Goal: Information Seeking & Learning: Learn about a topic

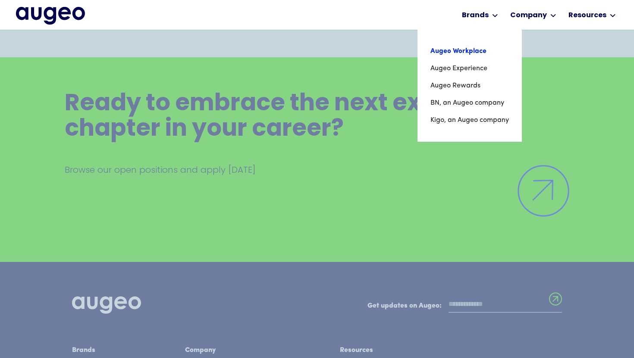
click at [468, 52] on link "Augeo Workplace" at bounding box center [469, 51] width 79 height 17
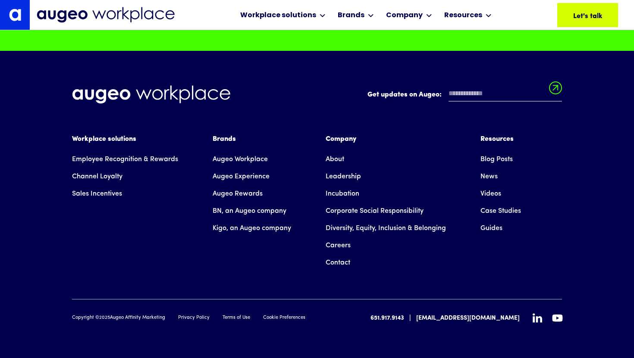
scroll to position [6143, 0]
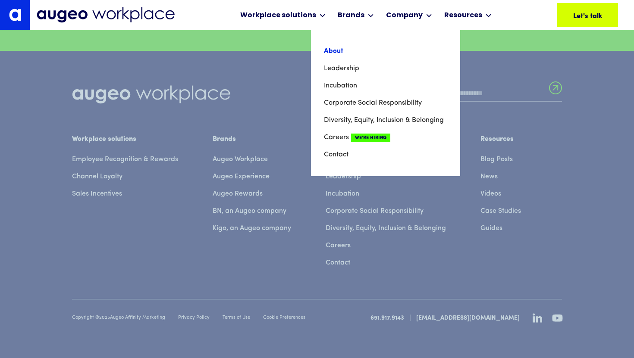
click at [331, 52] on link "About" at bounding box center [385, 51] width 123 height 17
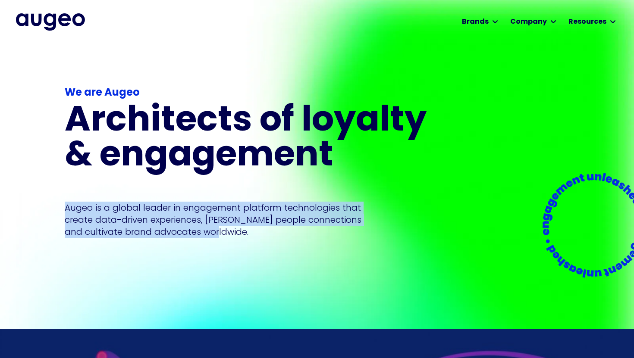
scroll to position [0, 0]
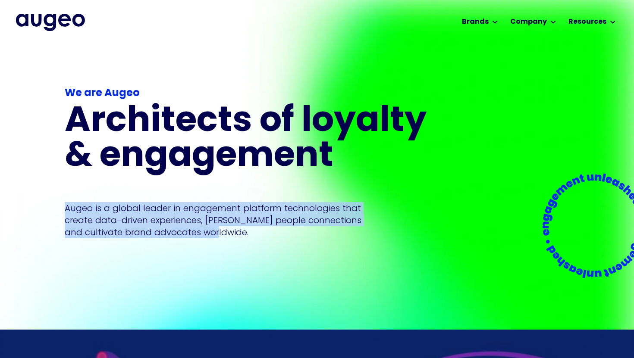
drag, startPoint x: 64, startPoint y: 204, endPoint x: 242, endPoint y: 265, distance: 187.8
click at [242, 265] on div "We are Augeo Architects of loyalty & engagement Augeo is a global leader in eng…" at bounding box center [317, 186] width 634 height 287
copy p "Augeo is a global leader in engagement platform technologies that create data-d…"
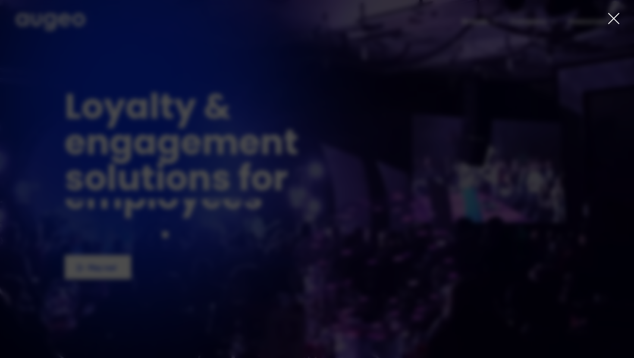
click at [496, 16] on div at bounding box center [317, 179] width 634 height 358
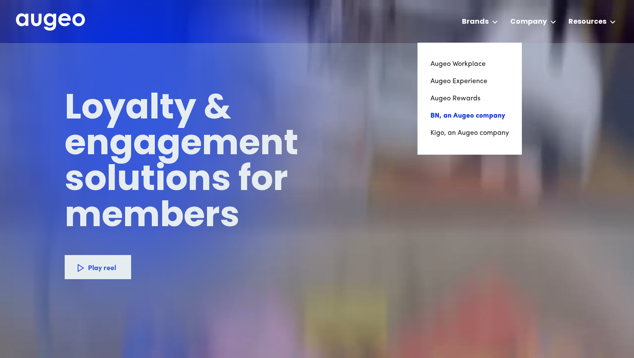
click at [472, 113] on link "BN, an Augeo company" at bounding box center [469, 115] width 79 height 17
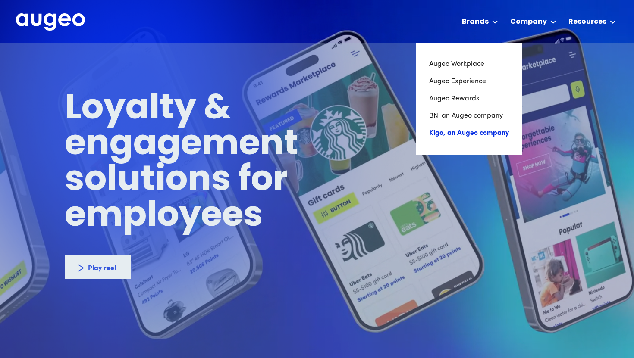
click at [441, 138] on link "Kigo, an Augeo company" at bounding box center [469, 133] width 80 height 17
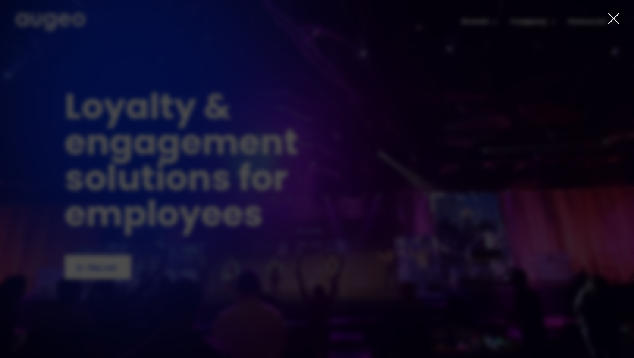
click at [606, 16] on div at bounding box center [317, 179] width 634 height 358
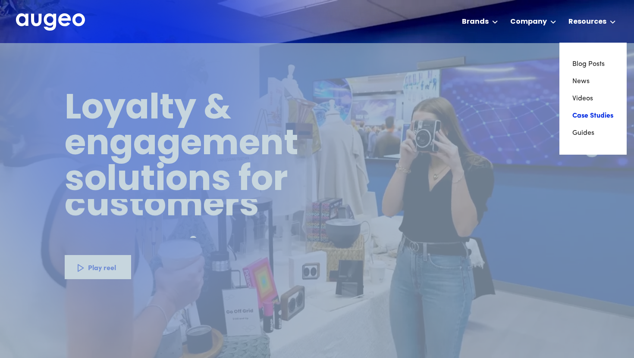
click at [590, 113] on link "Case Studies" at bounding box center [592, 115] width 41 height 17
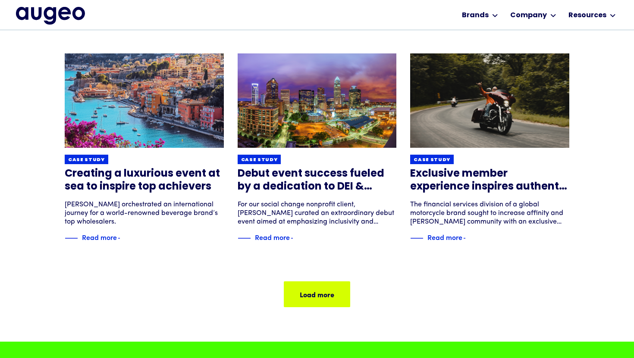
scroll to position [551, 0]
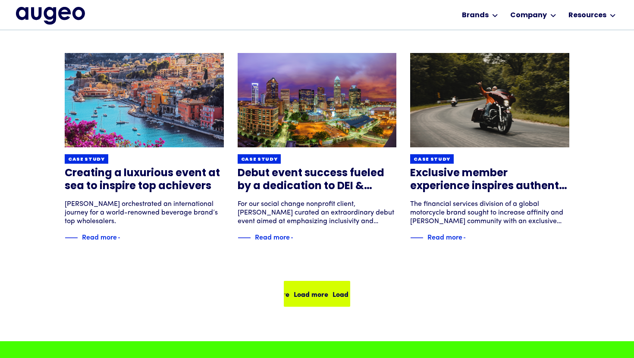
click at [323, 282] on link "Load more Load more Load more Load more Load more" at bounding box center [317, 294] width 66 height 26
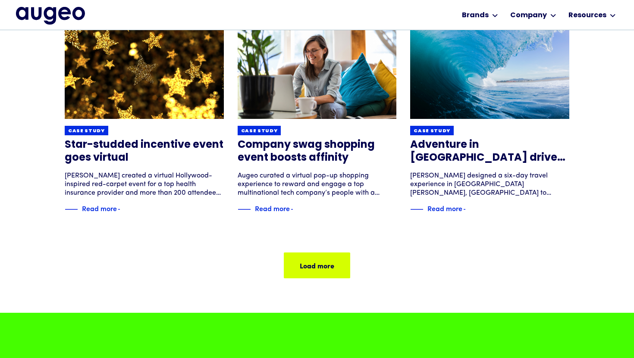
scroll to position [579, 0]
click at [319, 269] on div "Load more Load more Load more Load more" at bounding box center [330, 266] width 155 height 10
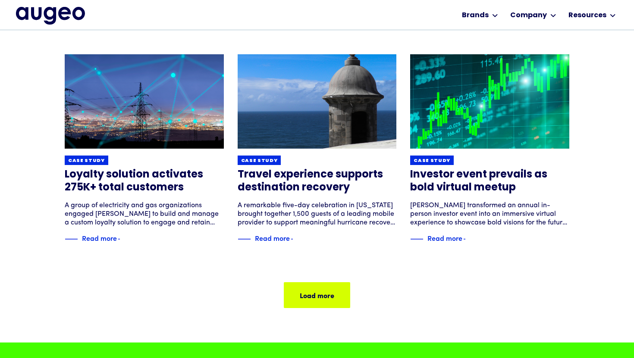
scroll to position [550, 0]
click at [333, 300] on div "Load more" at bounding box center [350, 295] width 35 height 10
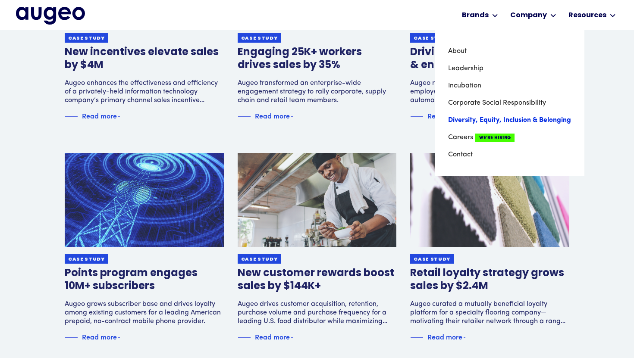
scroll to position [451, 0]
